Goal: Information Seeking & Learning: Learn about a topic

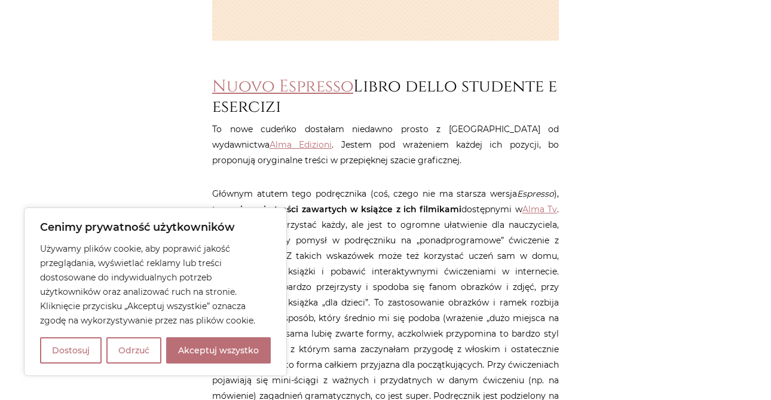
scroll to position [518, 0]
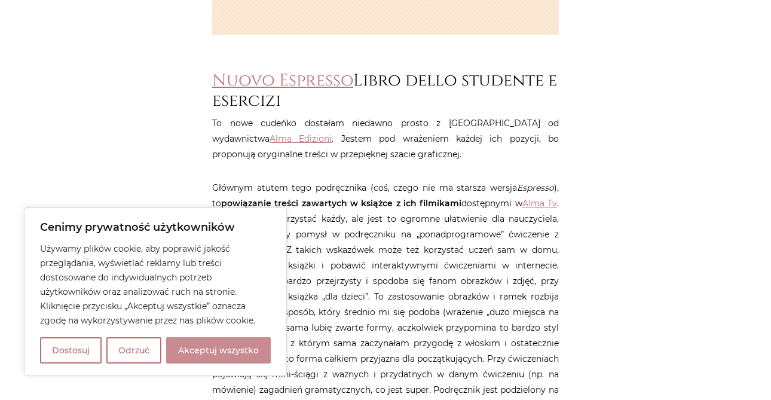
click at [194, 345] on button "Akceptuj wszystko" at bounding box center [218, 350] width 105 height 26
checkbox input "true"
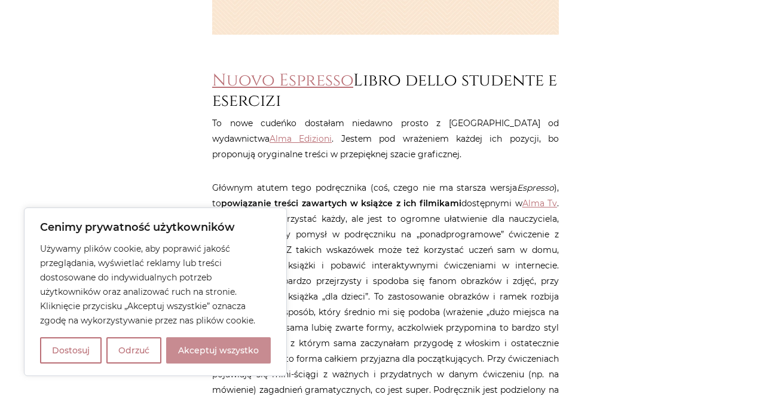
checkbox input "true"
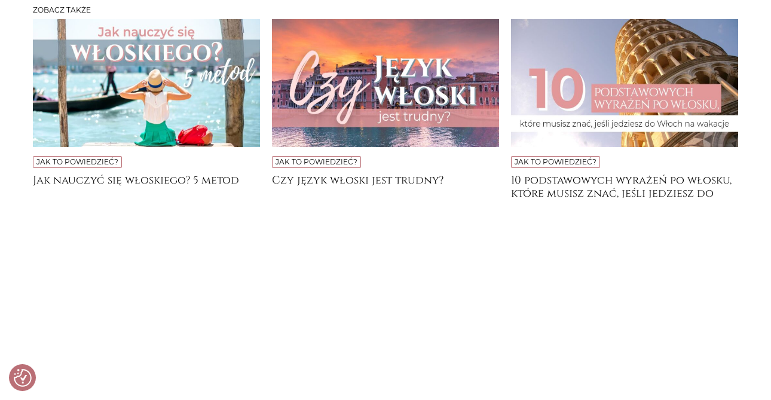
scroll to position [1938, 0]
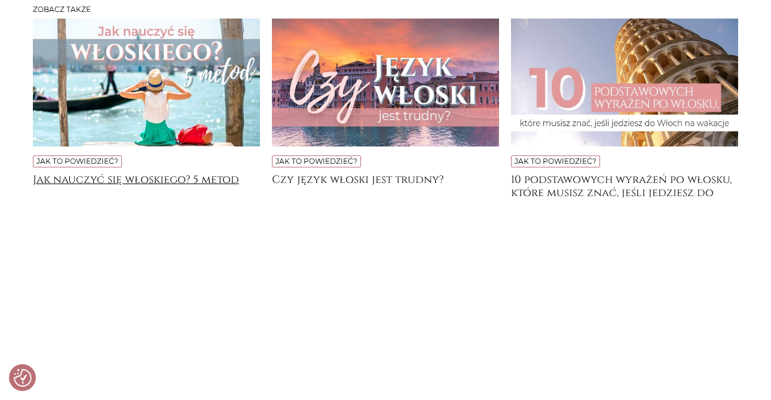
click at [190, 197] on h4 "Jak nauczyć się włoskiego? 5 metod" at bounding box center [146, 185] width 227 height 24
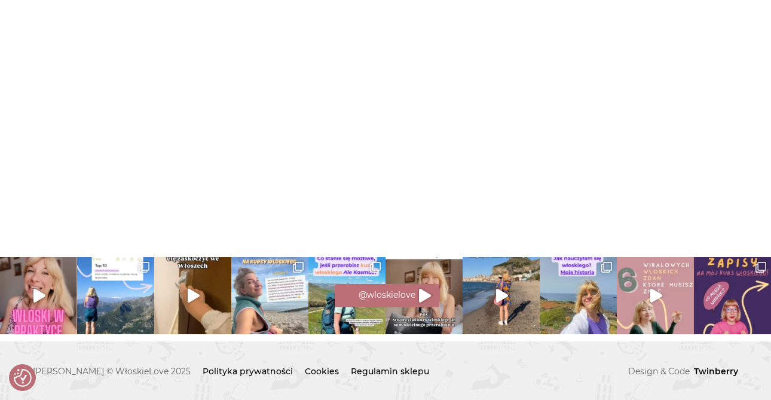
scroll to position [3703, 0]
